Goal: Information Seeking & Learning: Learn about a topic

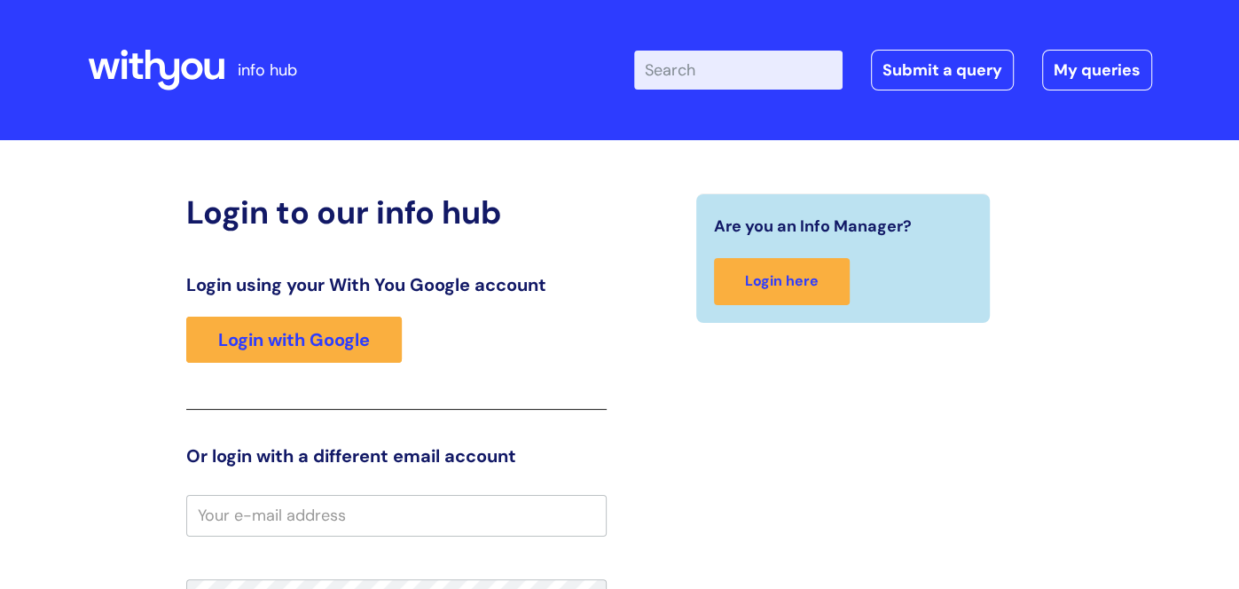
click at [674, 73] on input "Enter your search term here..." at bounding box center [738, 70] width 208 height 39
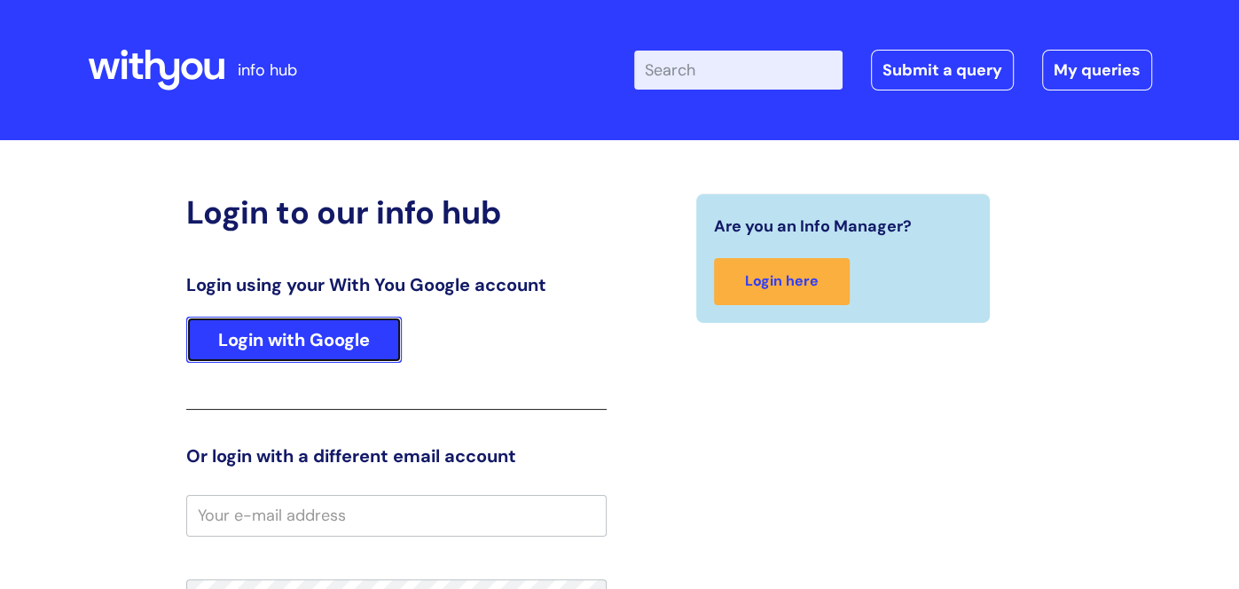
click at [329, 339] on link "Login with Google" at bounding box center [293, 340] width 215 height 46
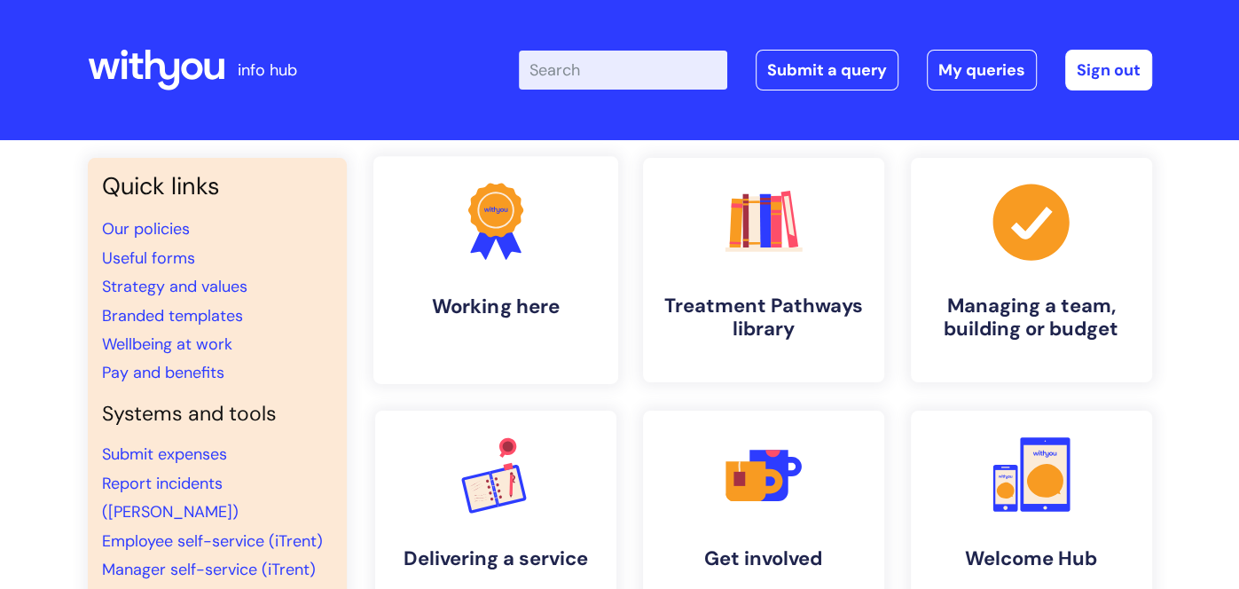
click at [524, 304] on h4 "Working here" at bounding box center [496, 306] width 216 height 24
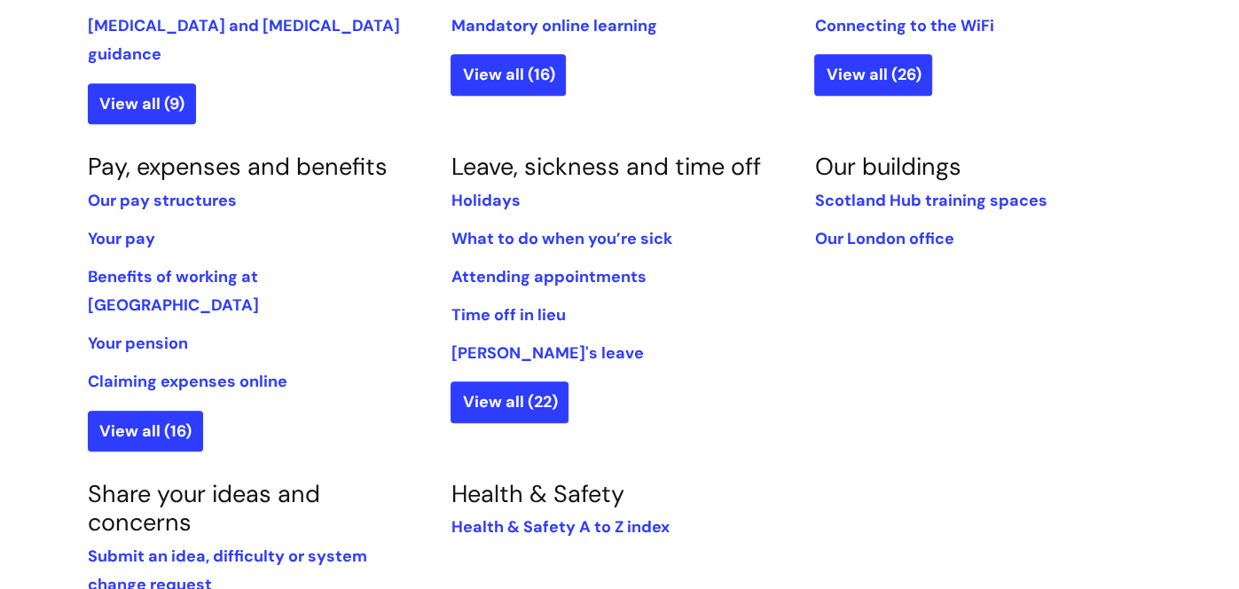
scroll to position [980, 0]
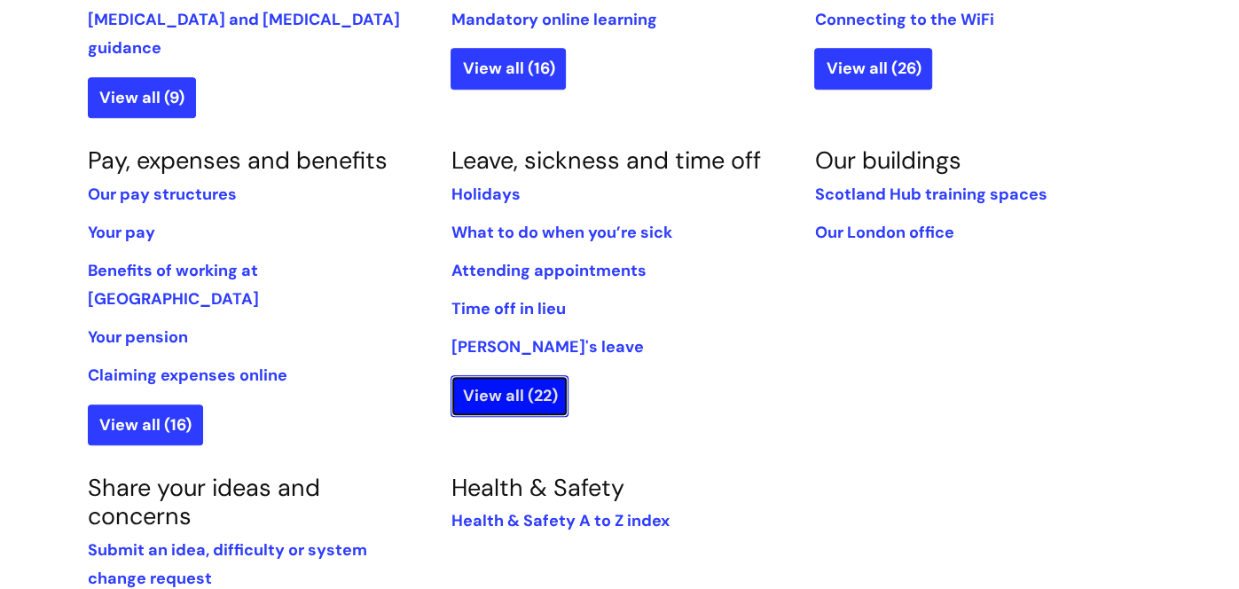
click at [519, 375] on link "View all (22)" at bounding box center [509, 395] width 118 height 41
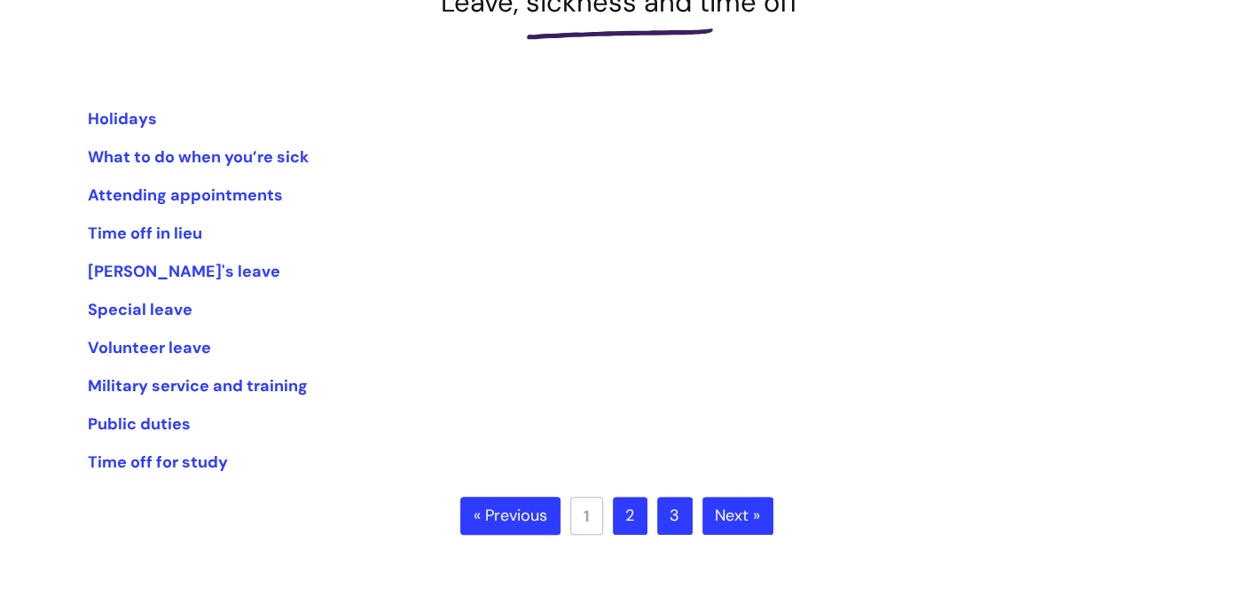
scroll to position [411, 0]
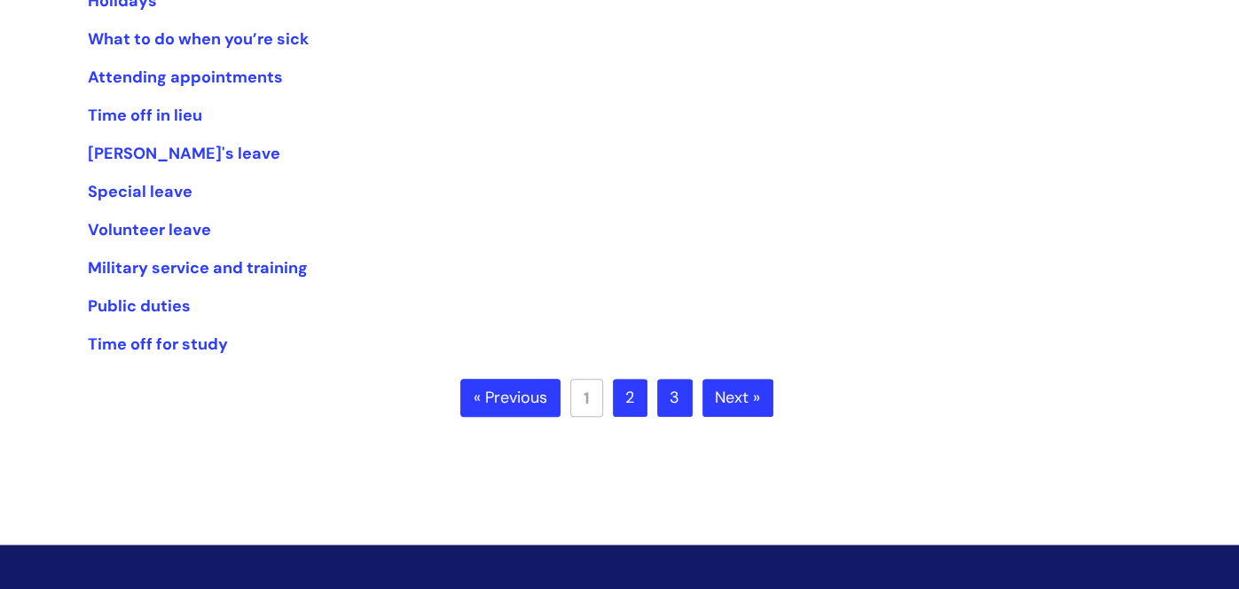
click at [742, 394] on link "Next »" at bounding box center [737, 398] width 71 height 39
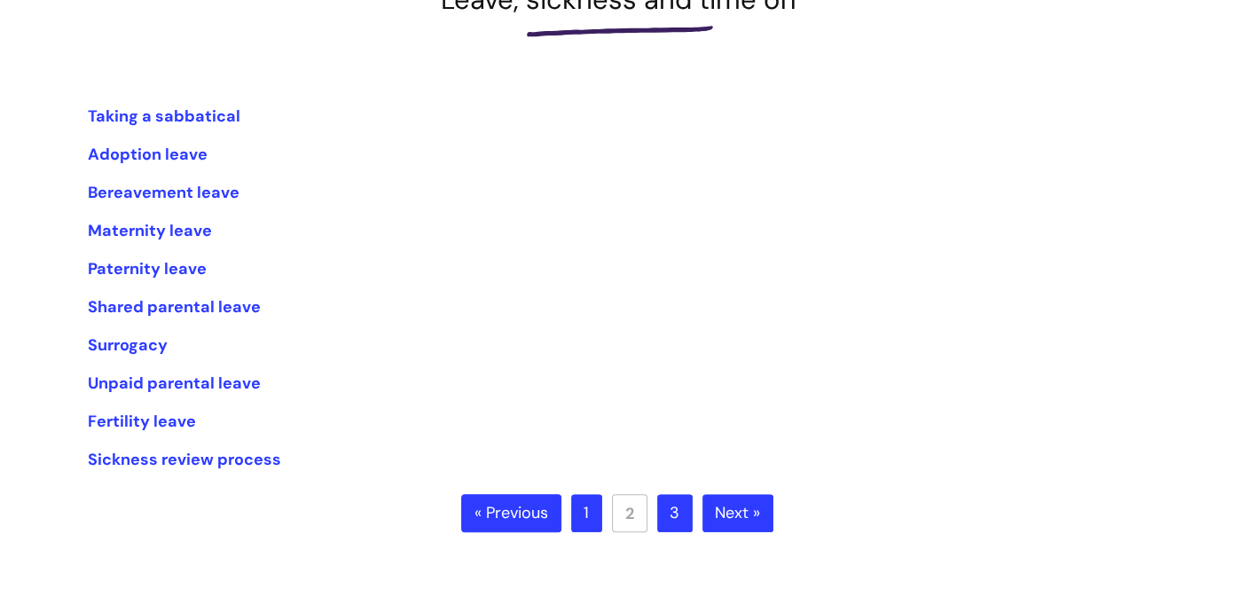
scroll to position [323, 0]
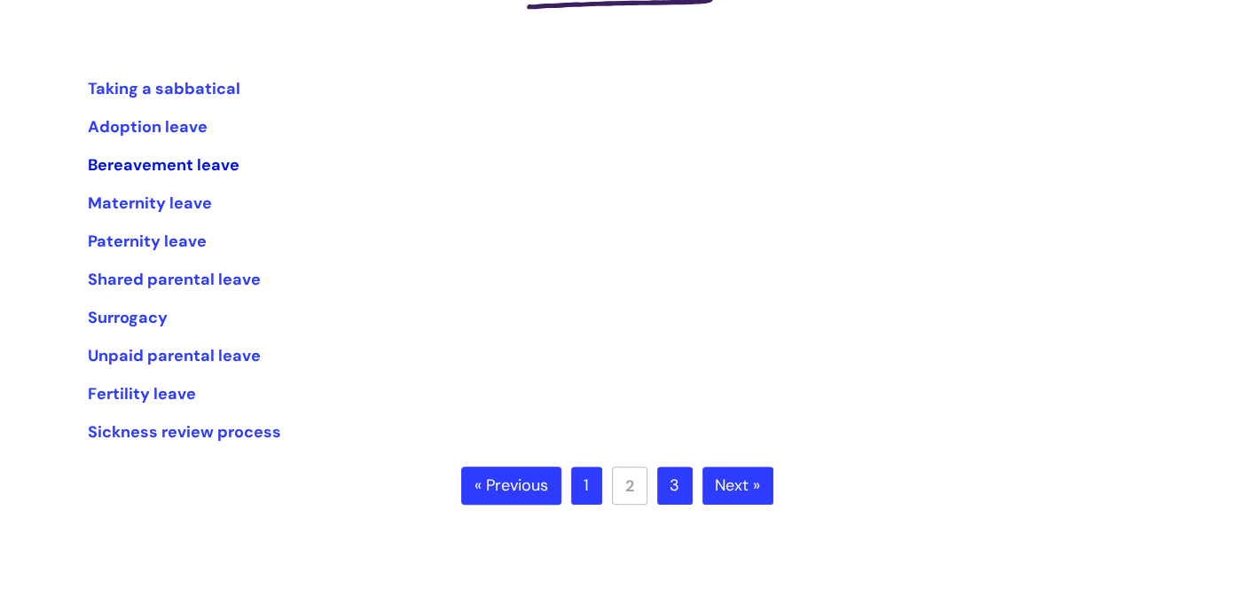
click at [168, 165] on link "Bereavement leave" at bounding box center [164, 164] width 152 height 21
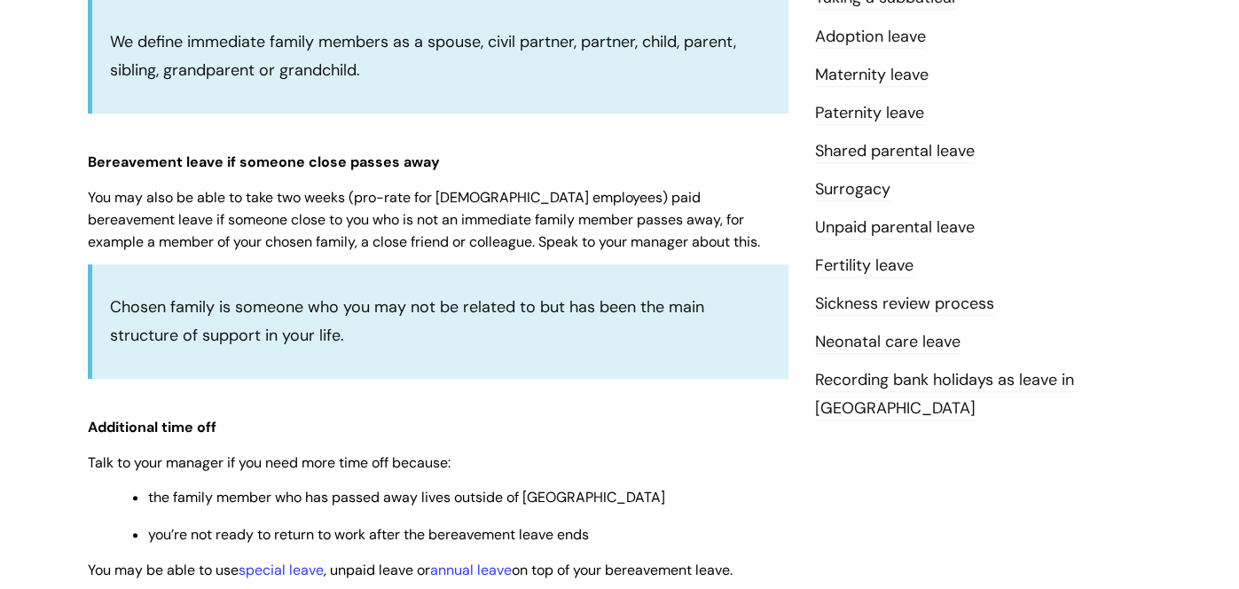
scroll to position [732, 0]
